Goal: Transaction & Acquisition: Book appointment/travel/reservation

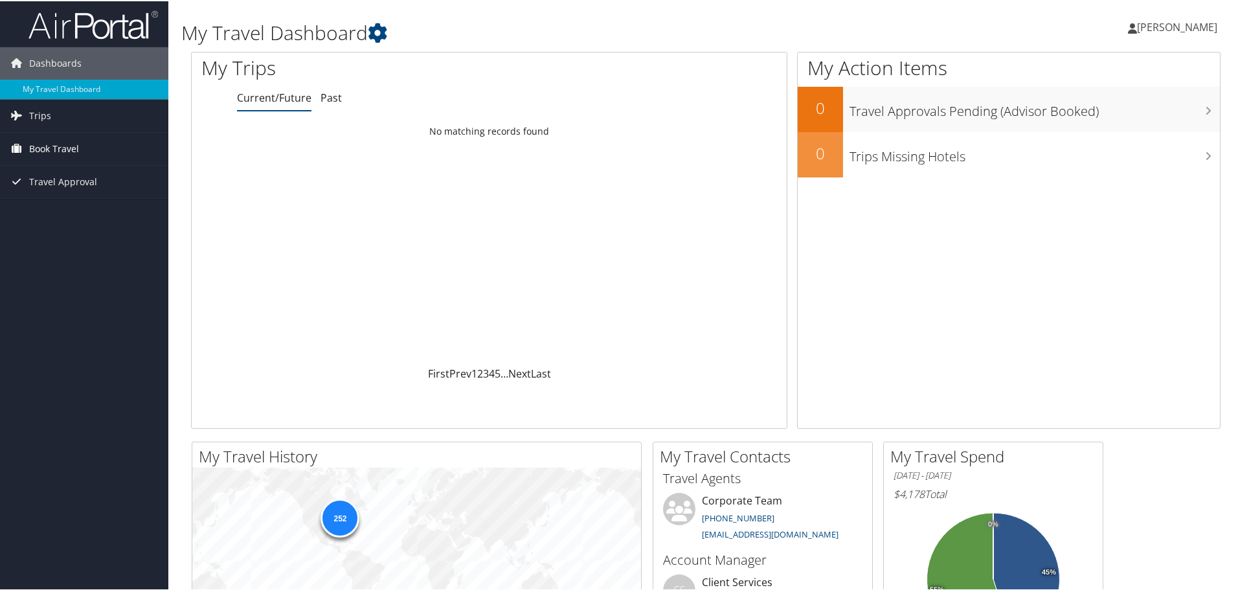
click at [60, 153] on span "Book Travel" at bounding box center [54, 147] width 50 height 32
click at [85, 214] on link "Book/Manage Online Trips" at bounding box center [84, 212] width 168 height 19
